Goal: Check status: Check status

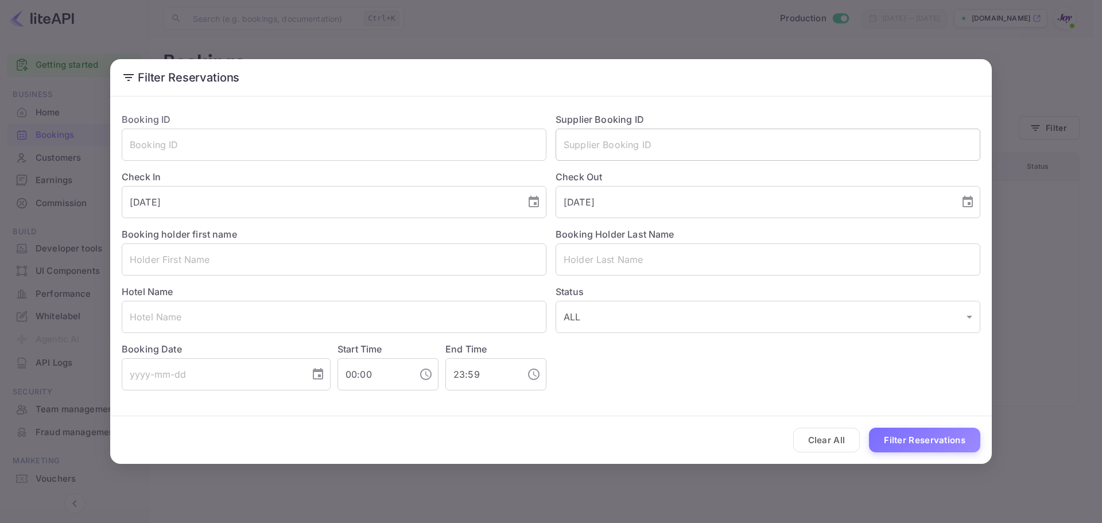
click at [711, 157] on input "text" at bounding box center [768, 145] width 425 height 32
type input "61196824"
click at [869, 428] on button "Filter Reservations" at bounding box center [924, 440] width 111 height 25
click at [619, 141] on input "61196824" at bounding box center [768, 145] width 425 height 32
click at [675, 107] on div "Supplier Booking ID 61196824 ​" at bounding box center [764, 131] width 434 height 57
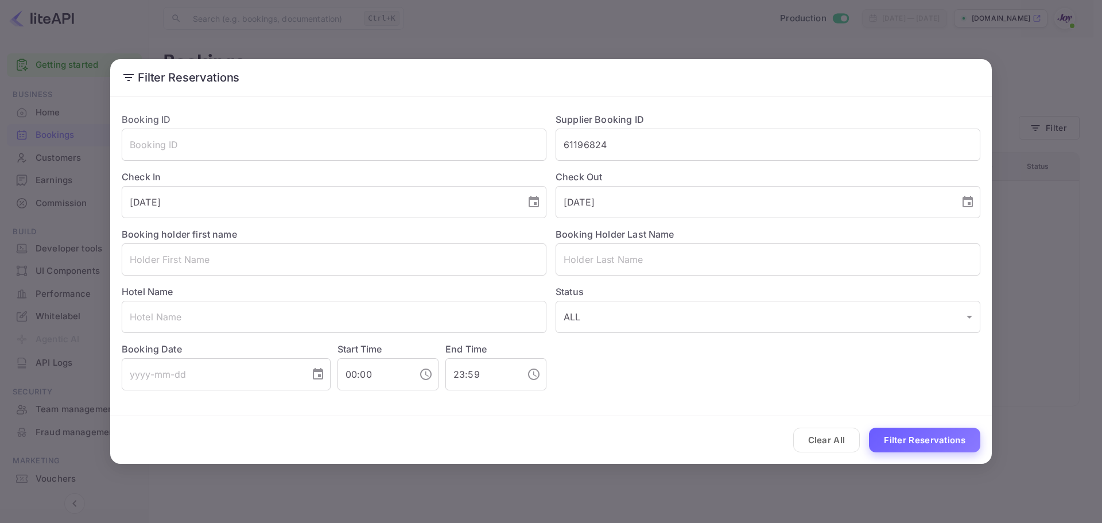
click at [896, 440] on button "Filter Reservations" at bounding box center [924, 440] width 111 height 25
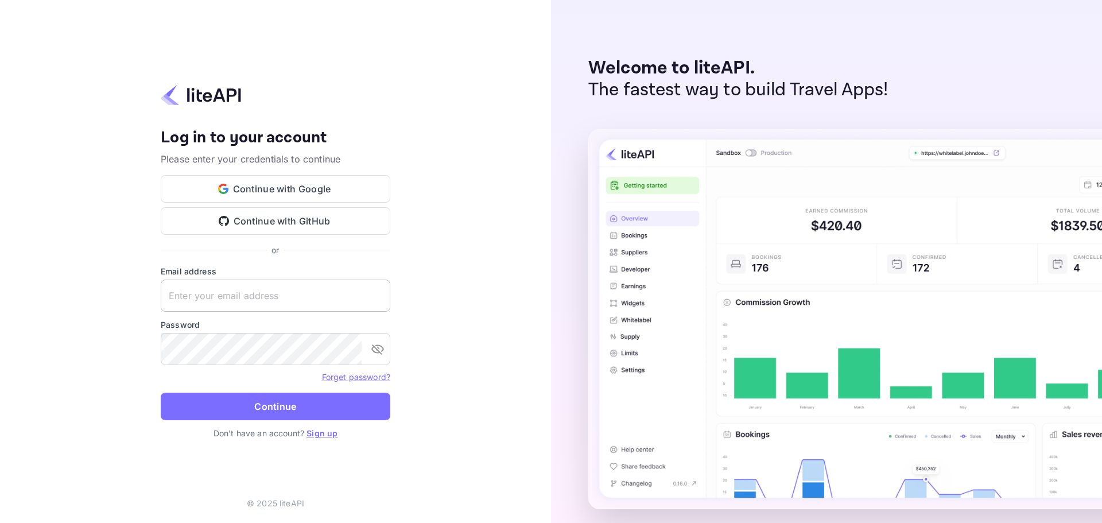
paste input "services@withjoy.com"
drag, startPoint x: 235, startPoint y: 297, endPoint x: 246, endPoint y: 304, distance: 12.4
click at [235, 298] on input "text" at bounding box center [276, 296] width 230 height 32
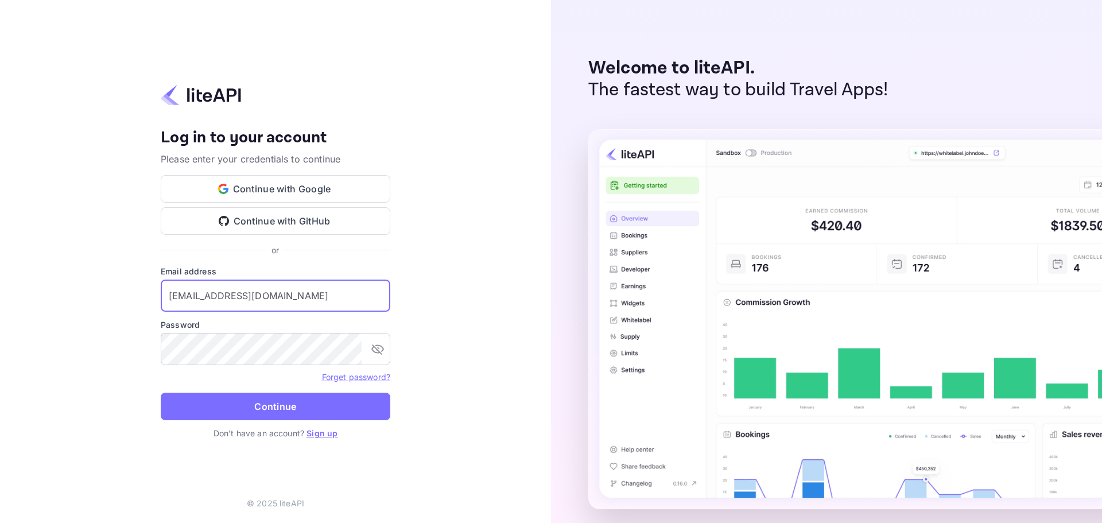
type input "services@withjoy.com"
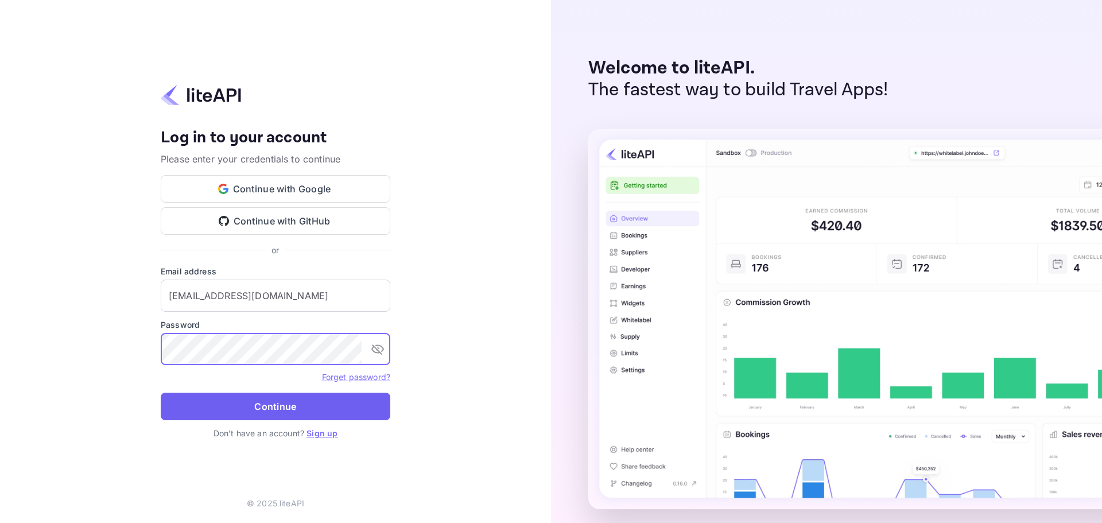
click at [278, 400] on button "Continue" at bounding box center [276, 407] width 230 height 28
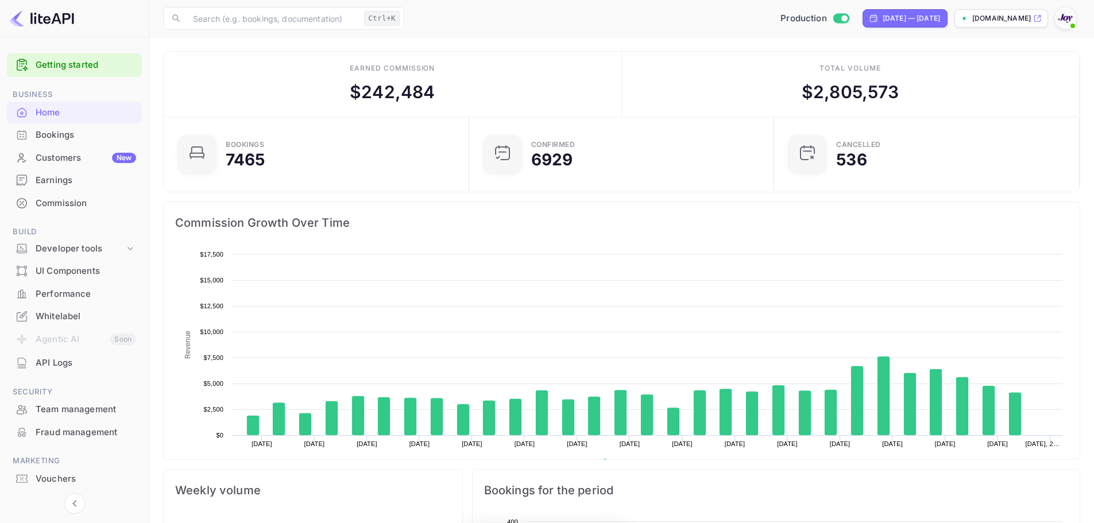
click at [73, 130] on div "Bookings" at bounding box center [86, 135] width 100 height 13
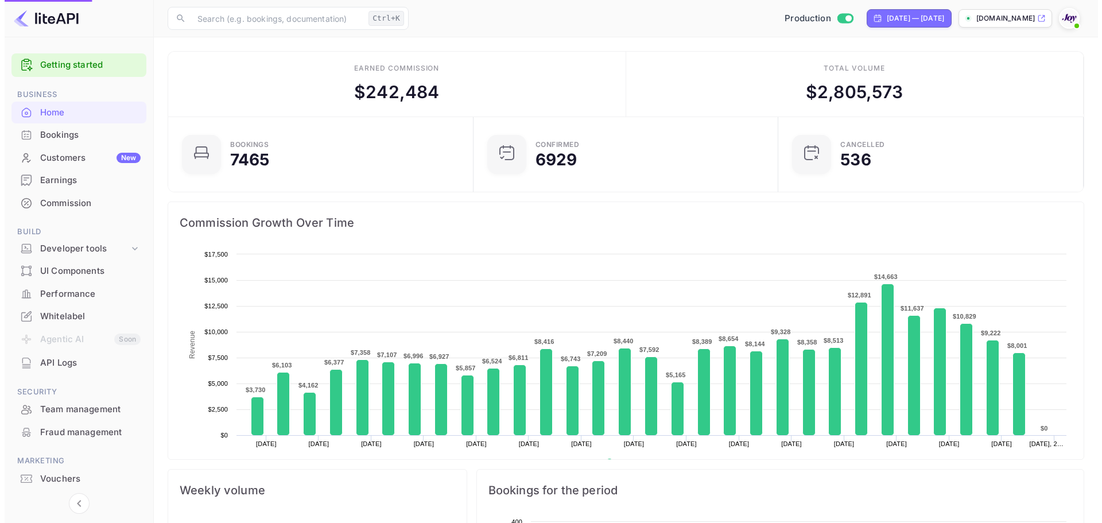
scroll to position [178, 289]
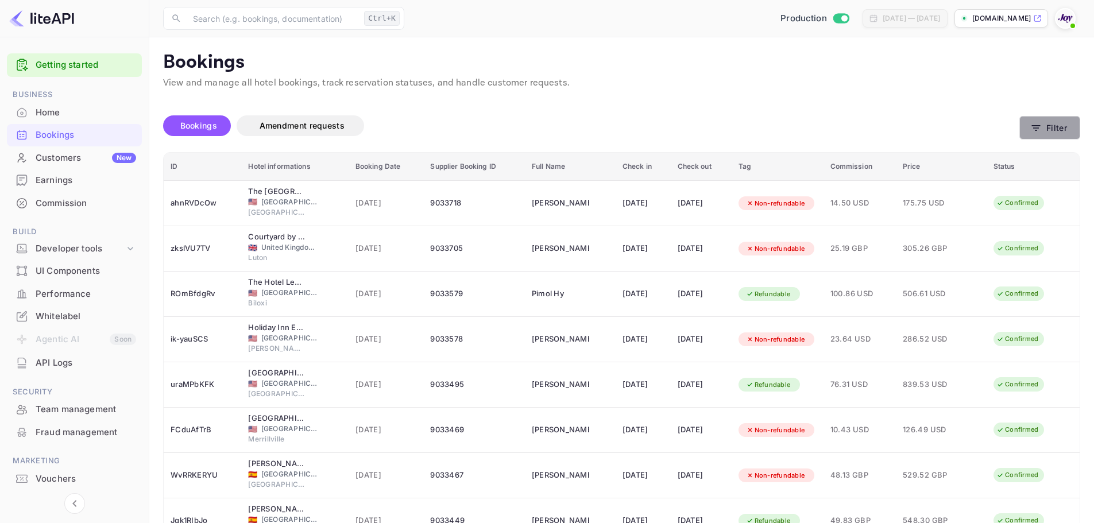
click at [1066, 126] on button "Filter" at bounding box center [1049, 128] width 61 height 24
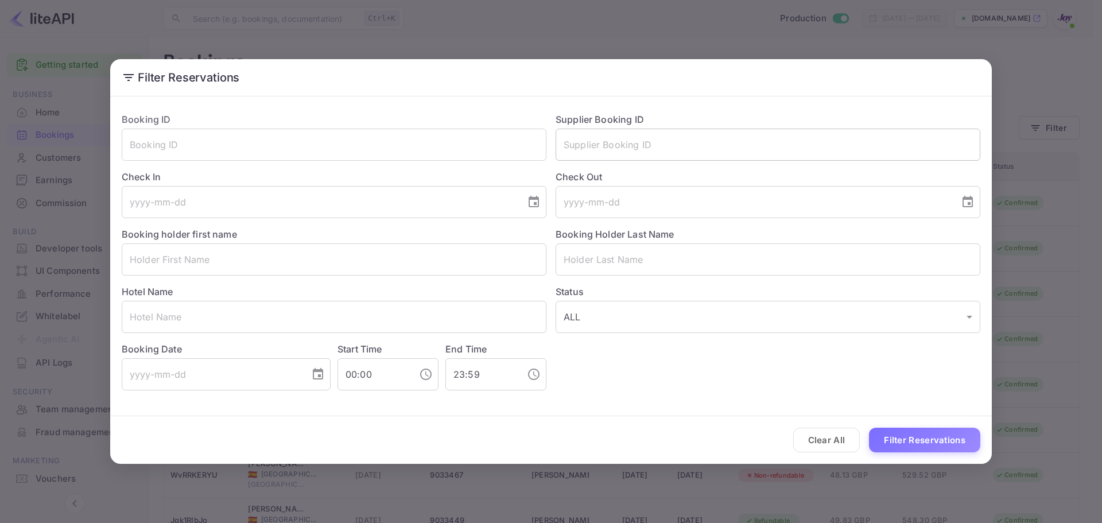
click at [628, 148] on input "text" at bounding box center [768, 145] width 425 height 32
paste input "61196824"
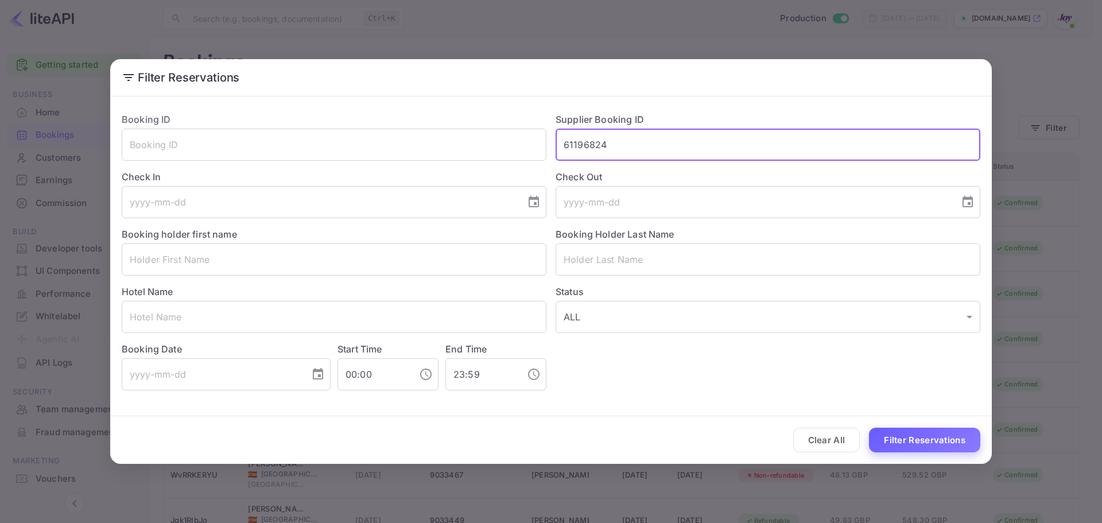
type input "61196824"
click at [914, 444] on button "Filter Reservations" at bounding box center [924, 440] width 111 height 25
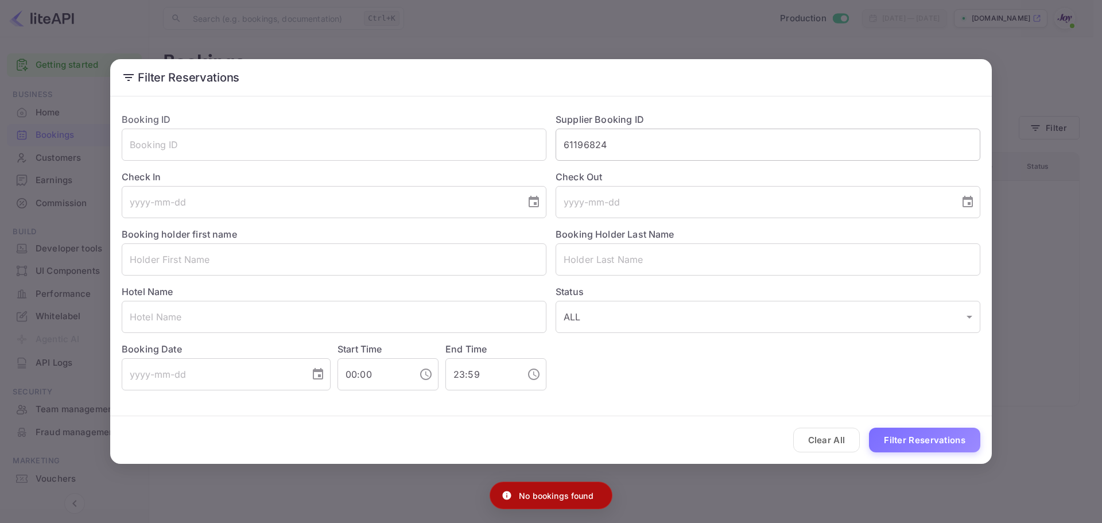
click at [637, 147] on input "61196824" at bounding box center [768, 145] width 425 height 32
click at [638, 146] on input "61196824" at bounding box center [768, 145] width 425 height 32
click at [268, 142] on input "text" at bounding box center [334, 145] width 425 height 32
paste input "61196824"
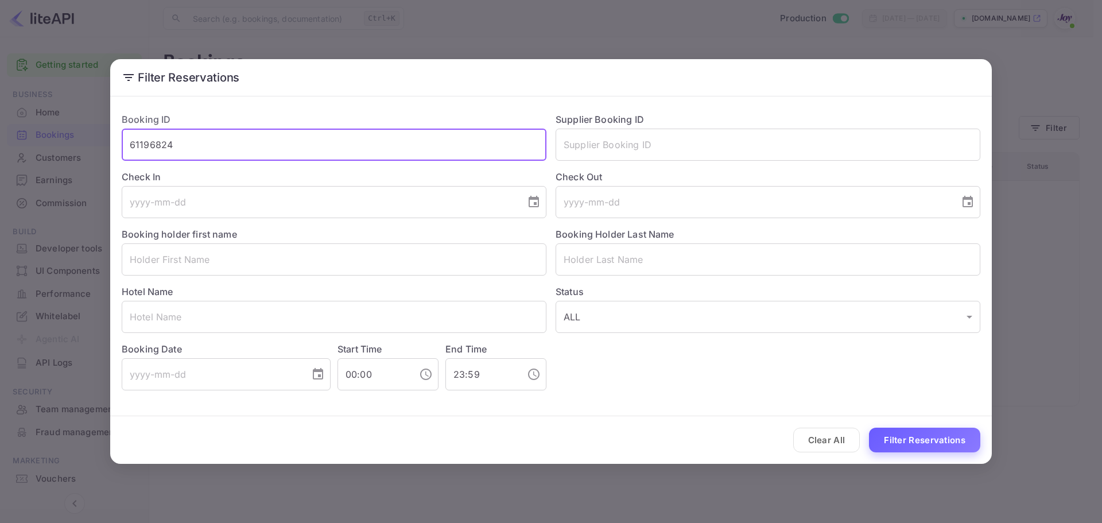
type input "61196824"
click at [883, 443] on button "Filter Reservations" at bounding box center [924, 440] width 111 height 25
